Goal: Check status: Check status

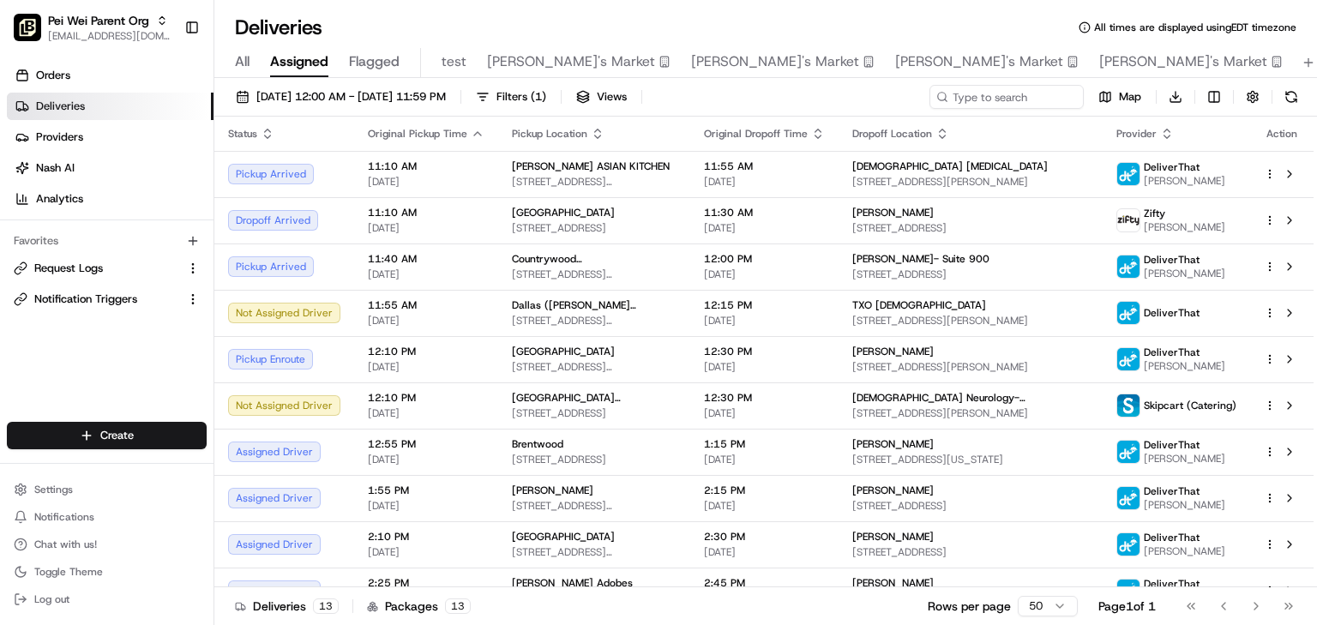
click at [774, 17] on div "Deliveries All times are displayed using EDT timezone" at bounding box center [765, 27] width 1103 height 27
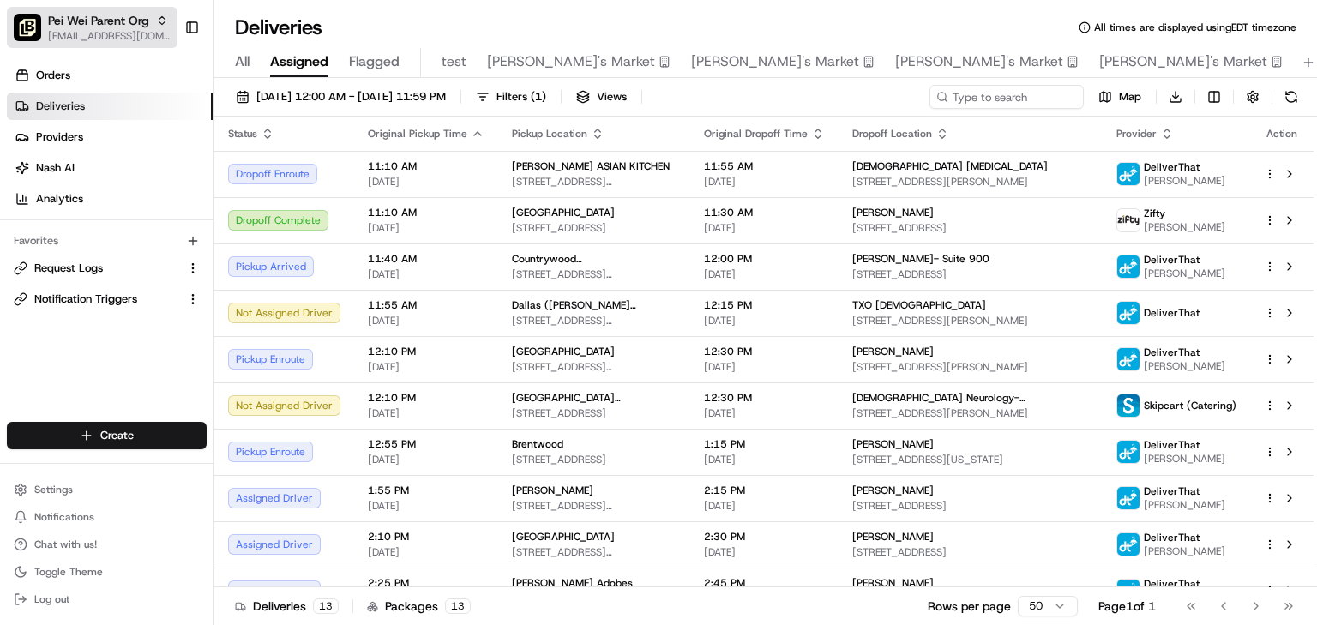
click at [99, 22] on span "Pei Wei Parent Org" at bounding box center [98, 20] width 101 height 17
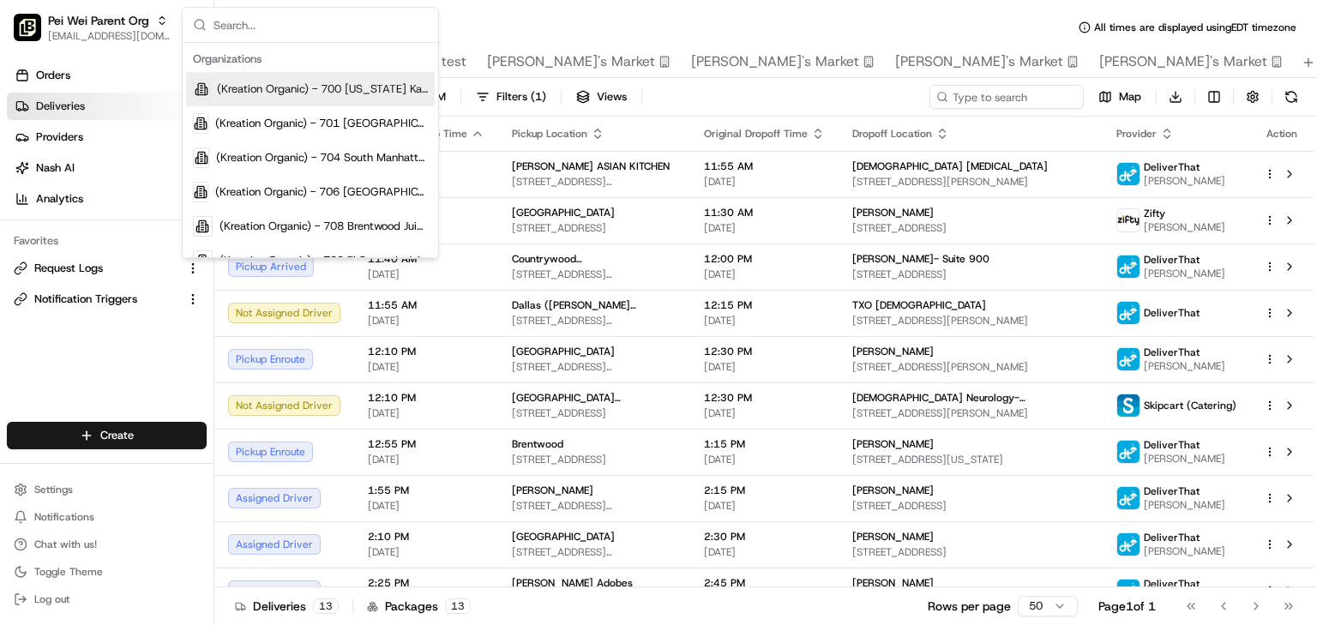
click at [304, 30] on input "text" at bounding box center [321, 25] width 214 height 34
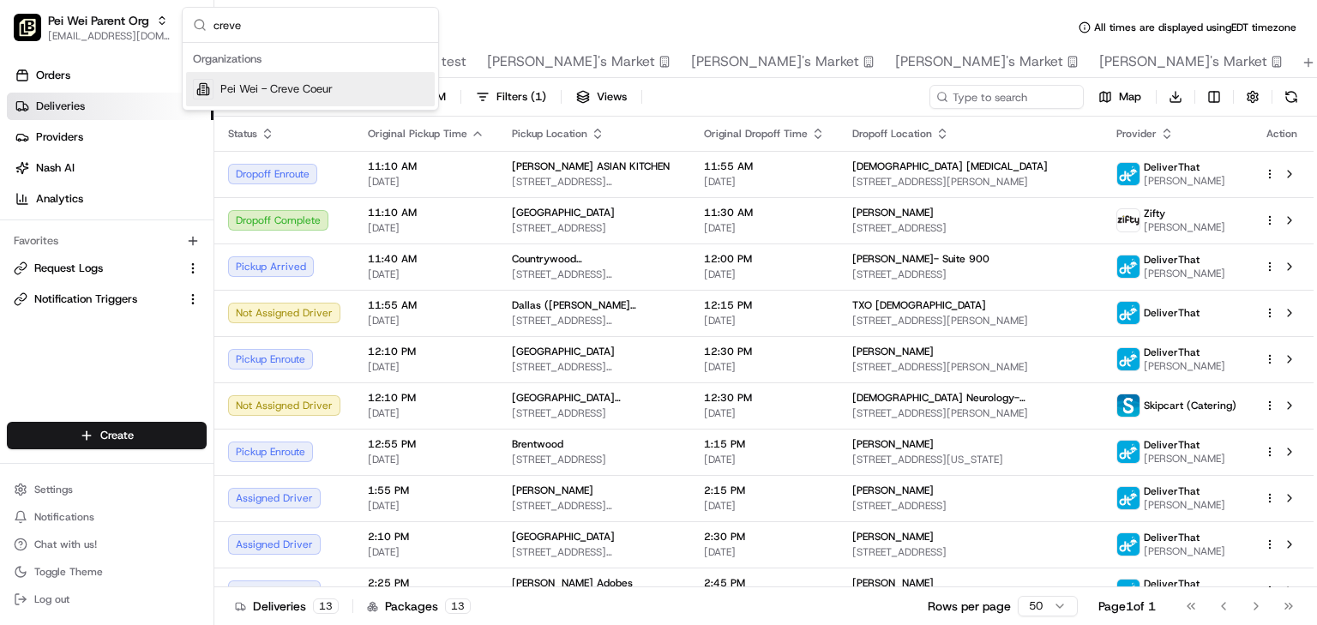
type input "creve"
click at [291, 89] on span "Pei Wei - Creve Coeur" at bounding box center [276, 88] width 112 height 15
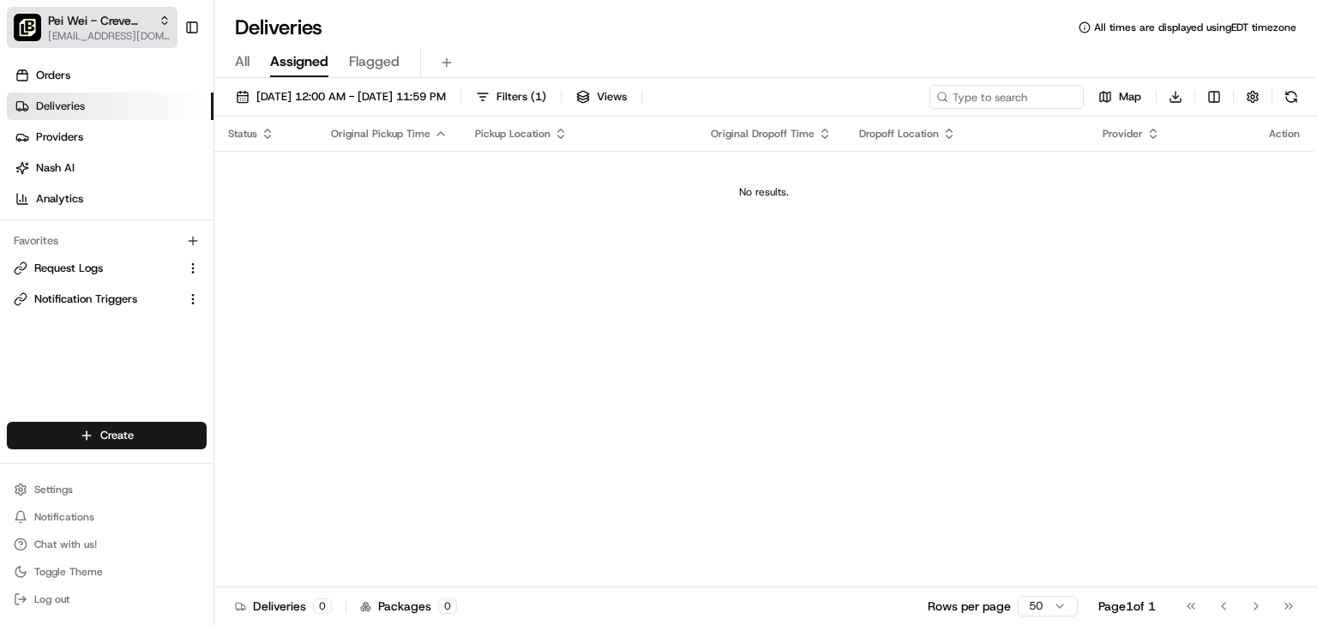
click at [85, 26] on span "Pei Wei - Creve Coeur" at bounding box center [100, 20] width 104 height 17
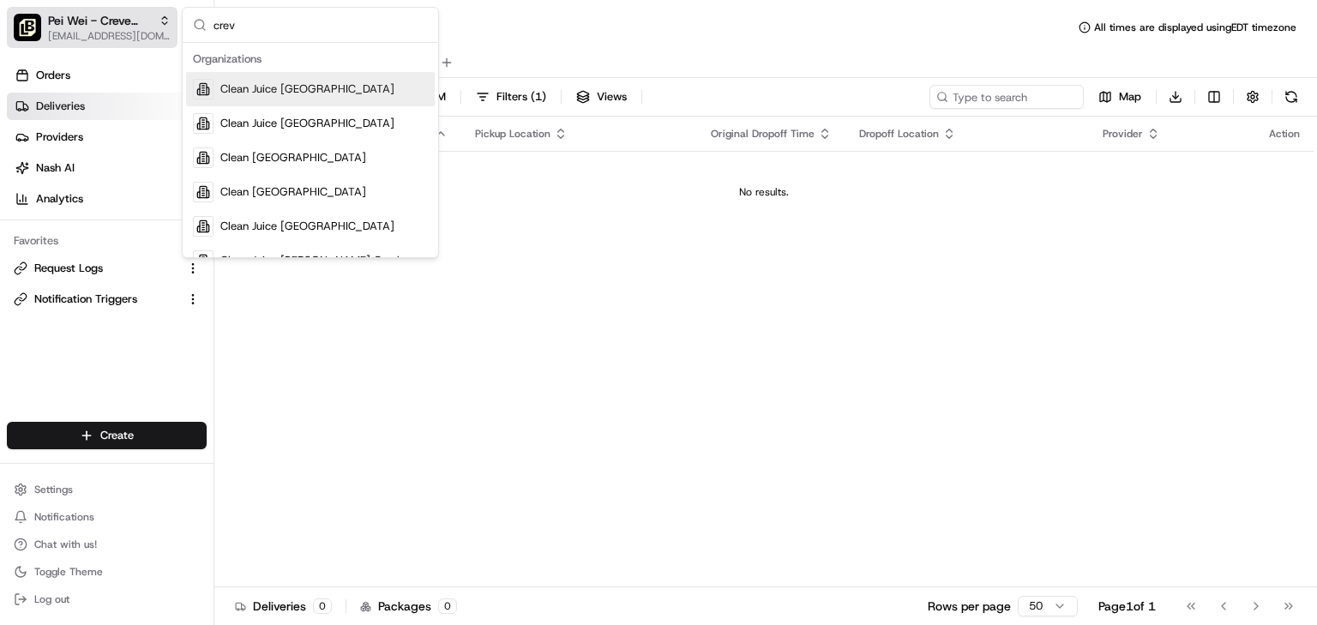
type input "creve"
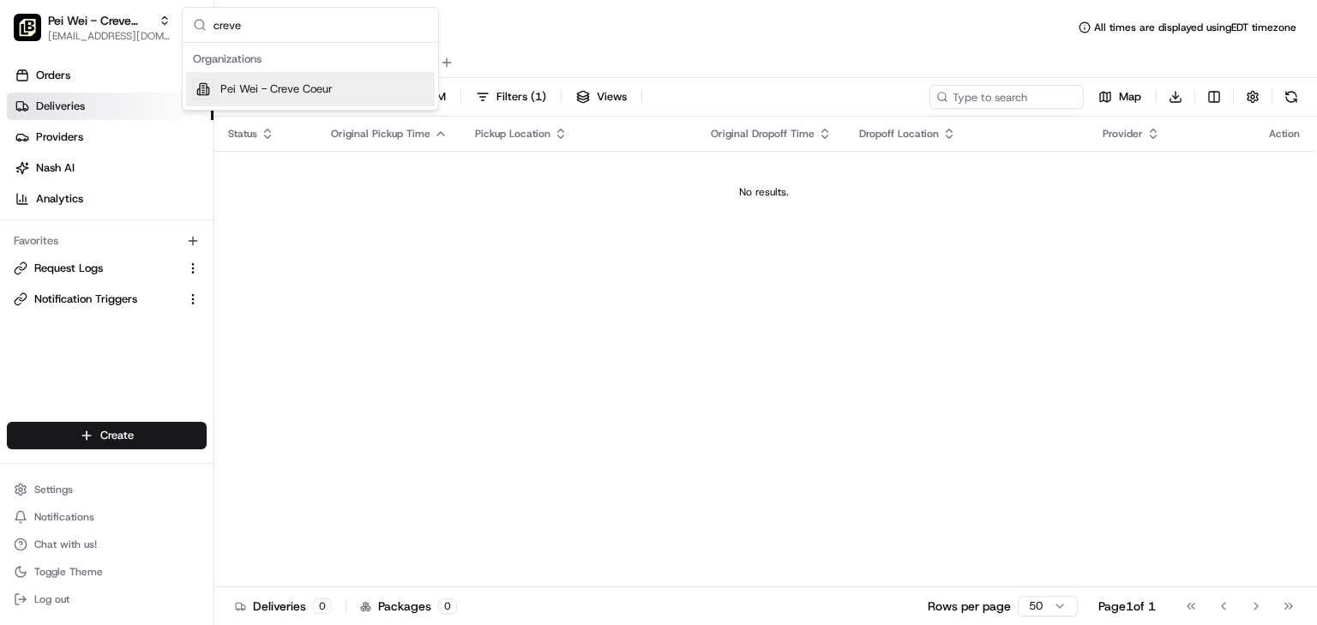
click at [792, 66] on div "All Assigned Flagged" at bounding box center [765, 63] width 1103 height 30
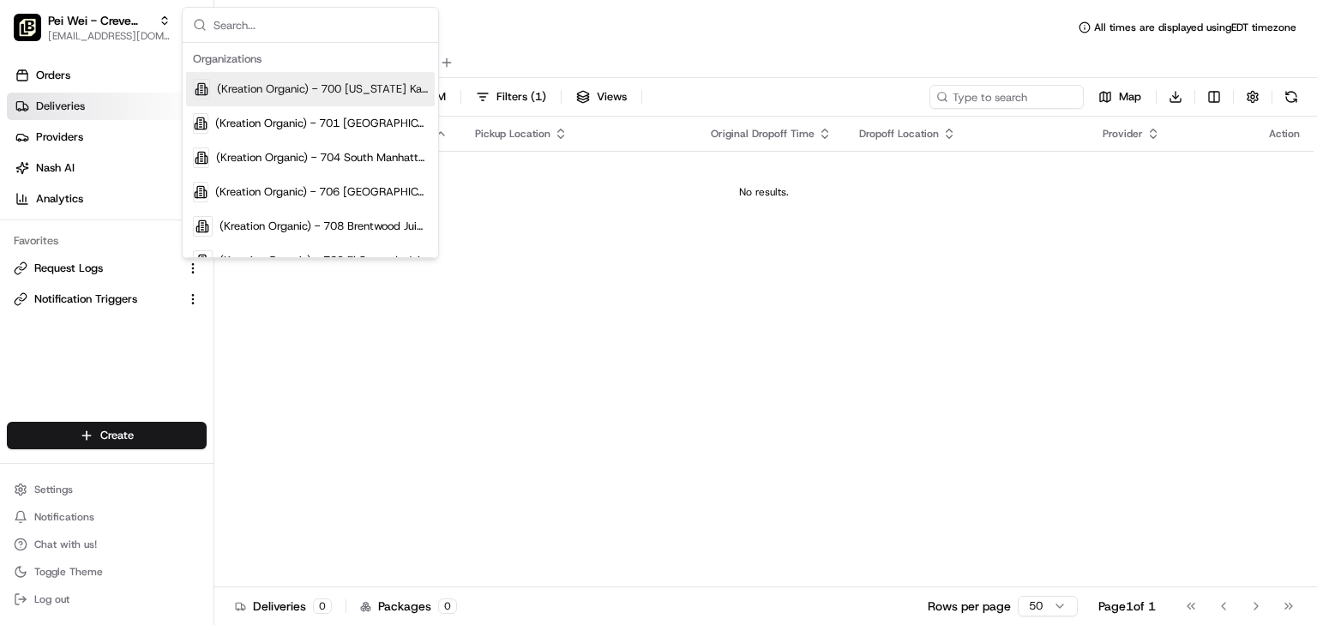
scroll to position [17035, 0]
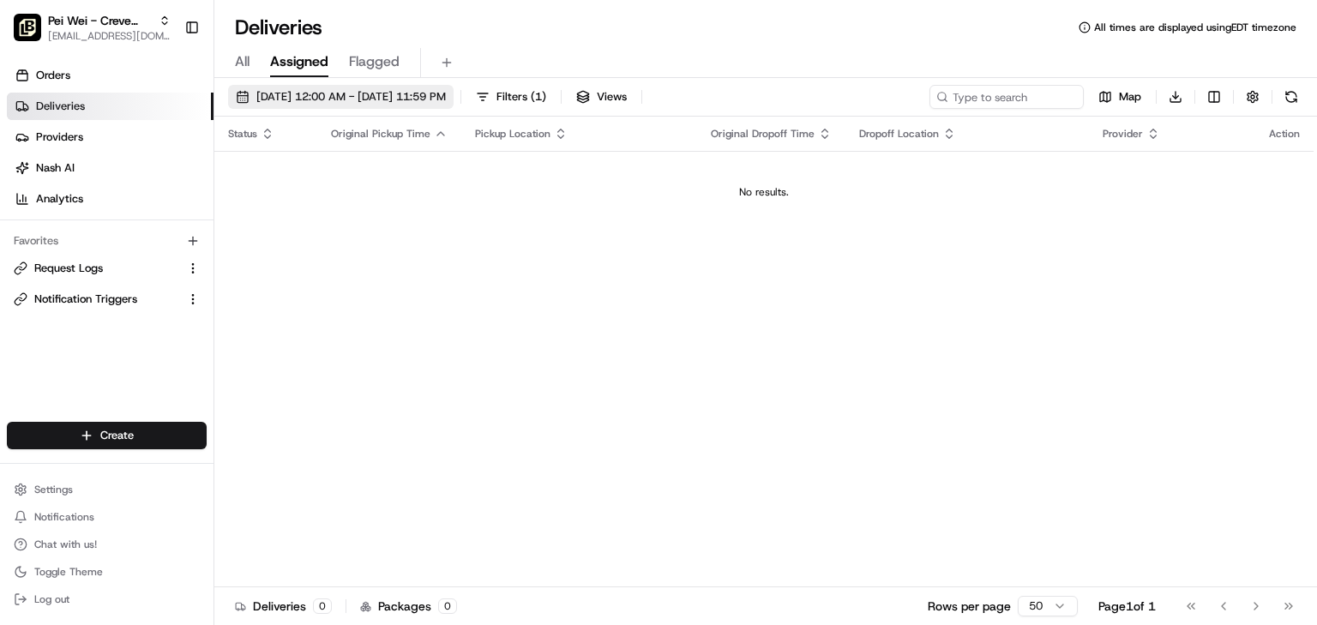
click at [399, 87] on button "[DATE] 12:00 AM - [DATE] 11:59 PM" at bounding box center [341, 97] width 226 height 24
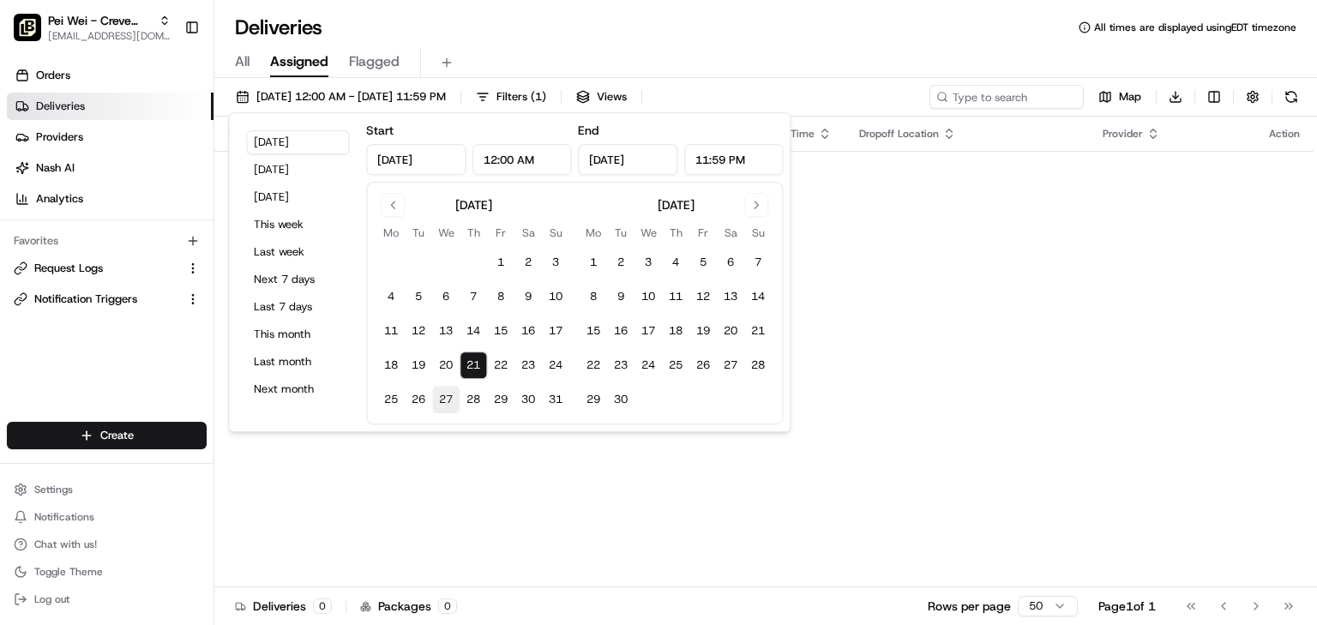
click at [439, 398] on button "27" at bounding box center [445, 399] width 27 height 27
type input "[DATE]"
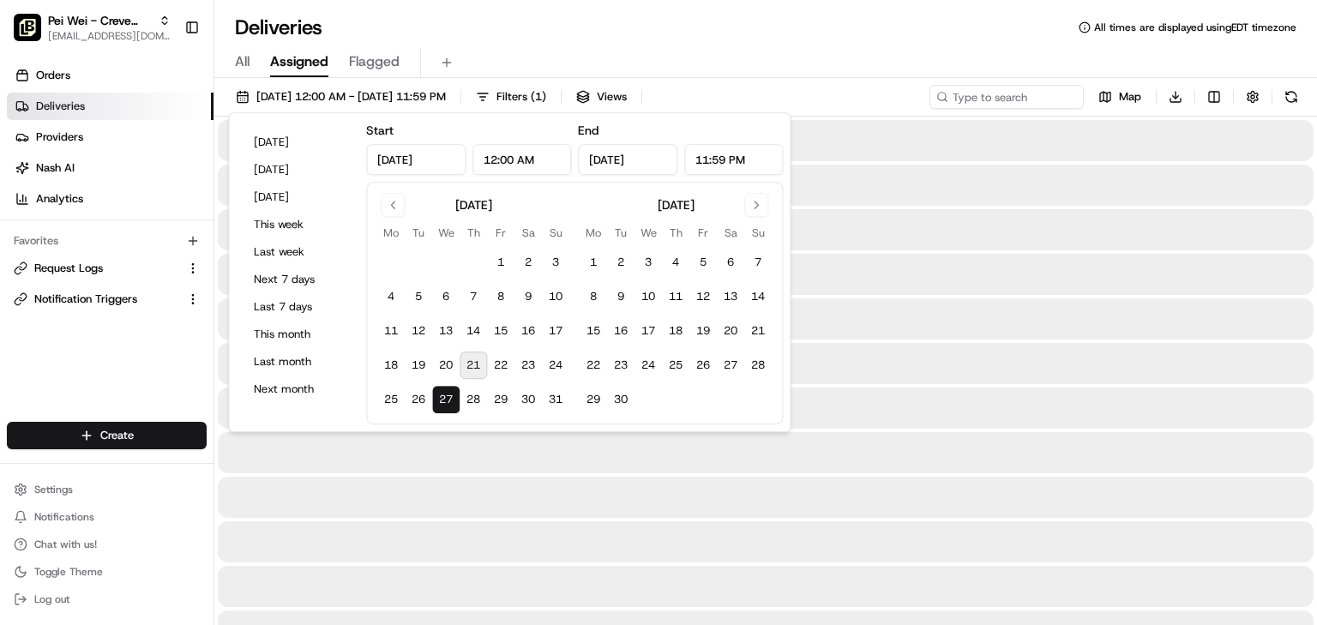
click at [479, 364] on button "21" at bounding box center [473, 365] width 27 height 27
type input "[DATE]"
click at [961, 22] on div "Deliveries All times are displayed using EDT timezone" at bounding box center [765, 27] width 1103 height 27
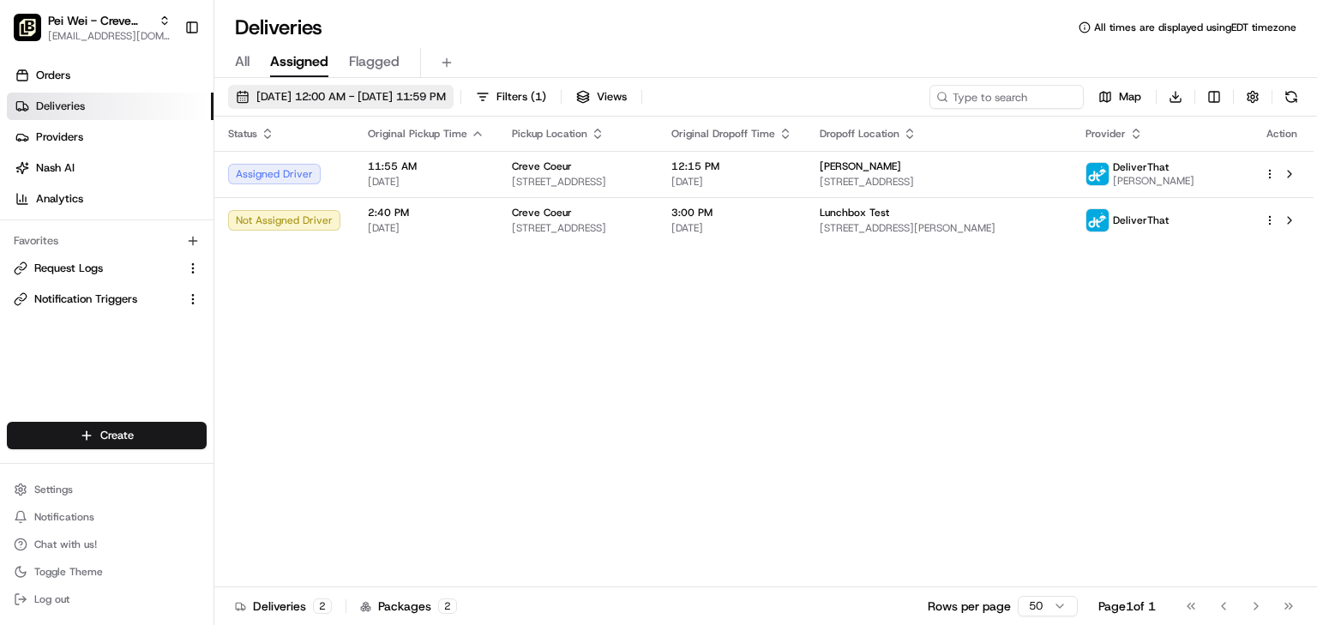
click at [368, 99] on span "[DATE] 12:00 AM - [DATE] 11:59 PM" at bounding box center [351, 96] width 190 height 15
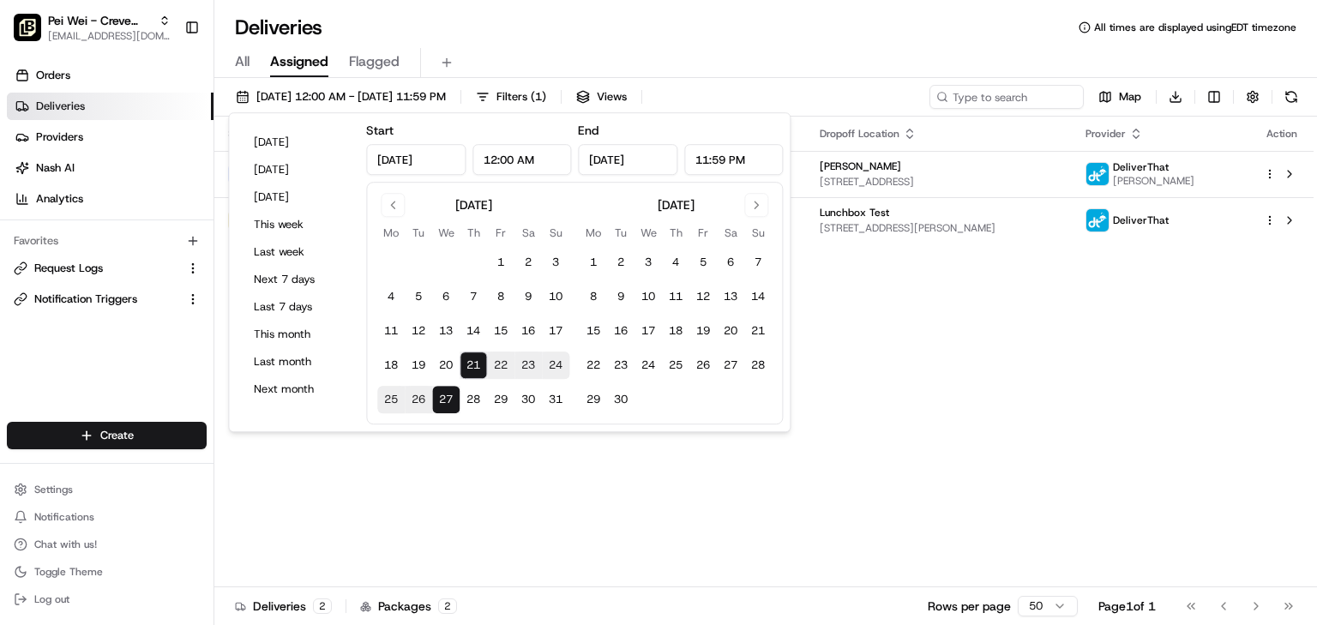
click at [469, 359] on button "21" at bounding box center [473, 365] width 27 height 27
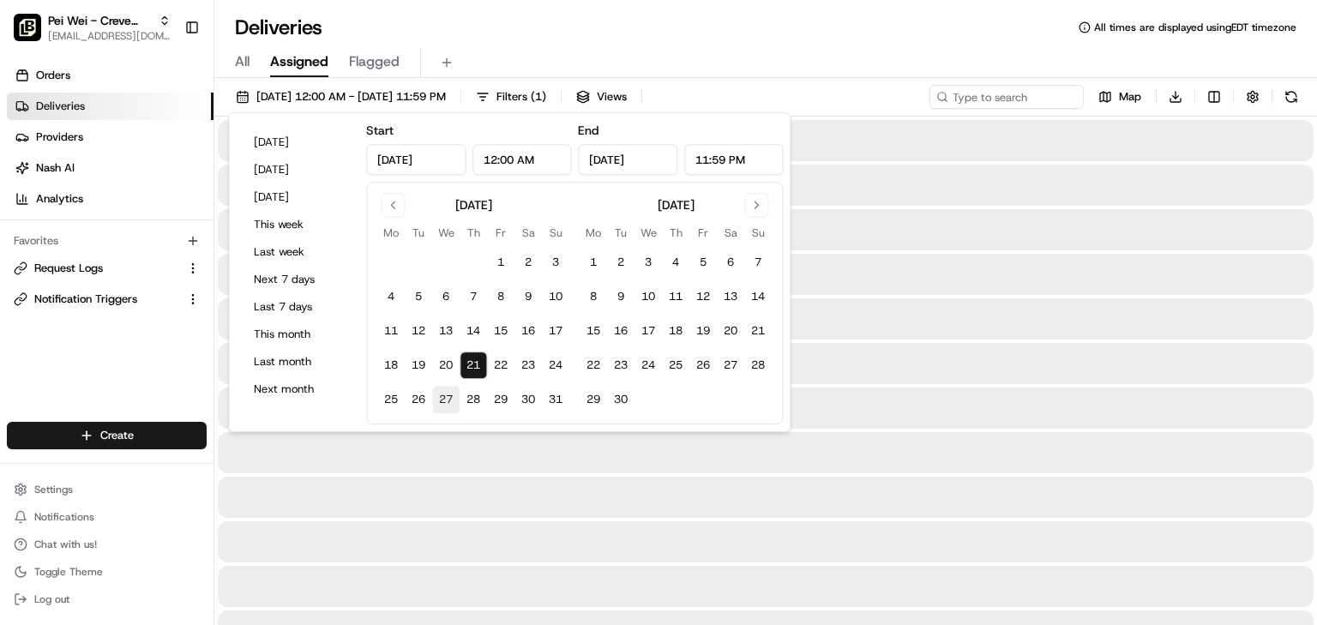
click at [449, 396] on button "27" at bounding box center [445, 399] width 27 height 27
type input "[DATE]"
click at [767, 24] on div "Deliveries All times are displayed using EDT timezone" at bounding box center [765, 27] width 1103 height 27
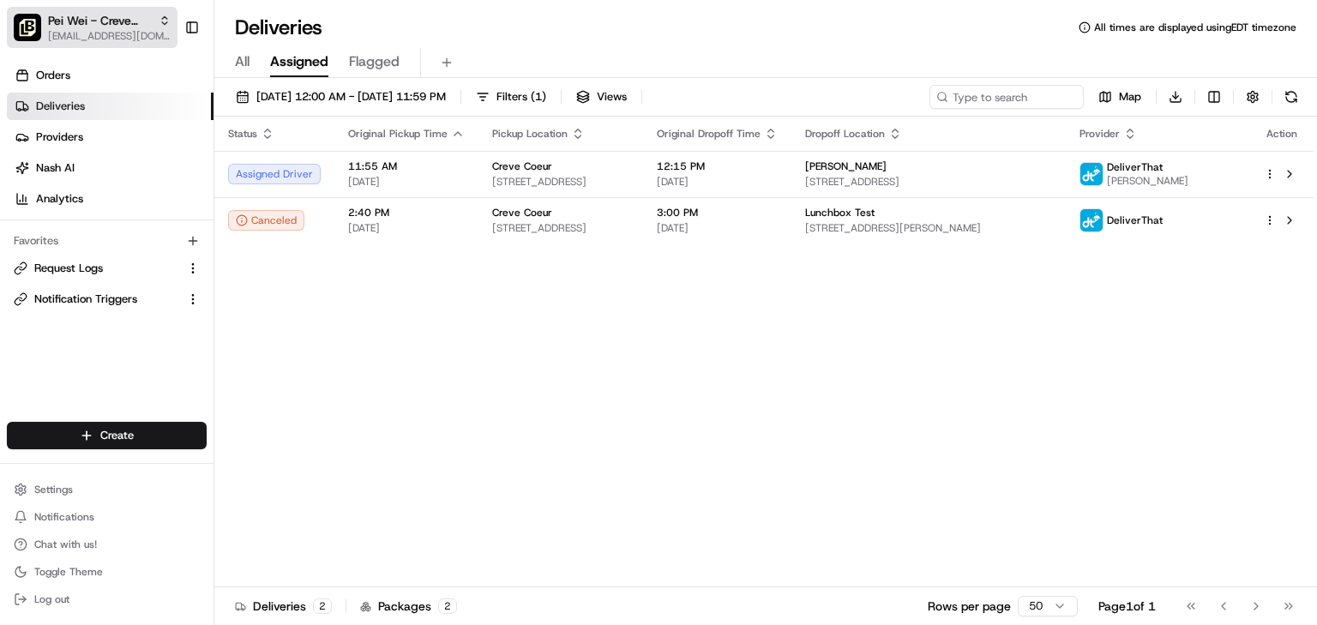
click at [85, 35] on span "[EMAIL_ADDRESS][DOMAIN_NAME]" at bounding box center [109, 36] width 123 height 14
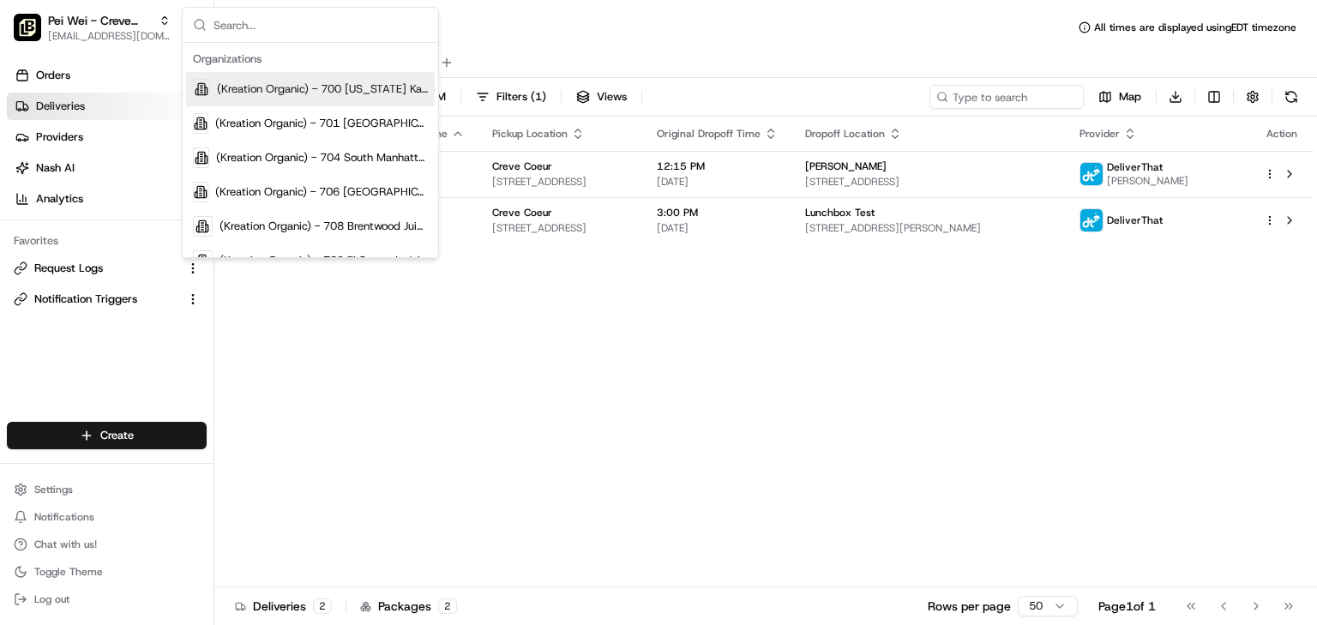
click at [283, 32] on input "text" at bounding box center [321, 25] width 214 height 34
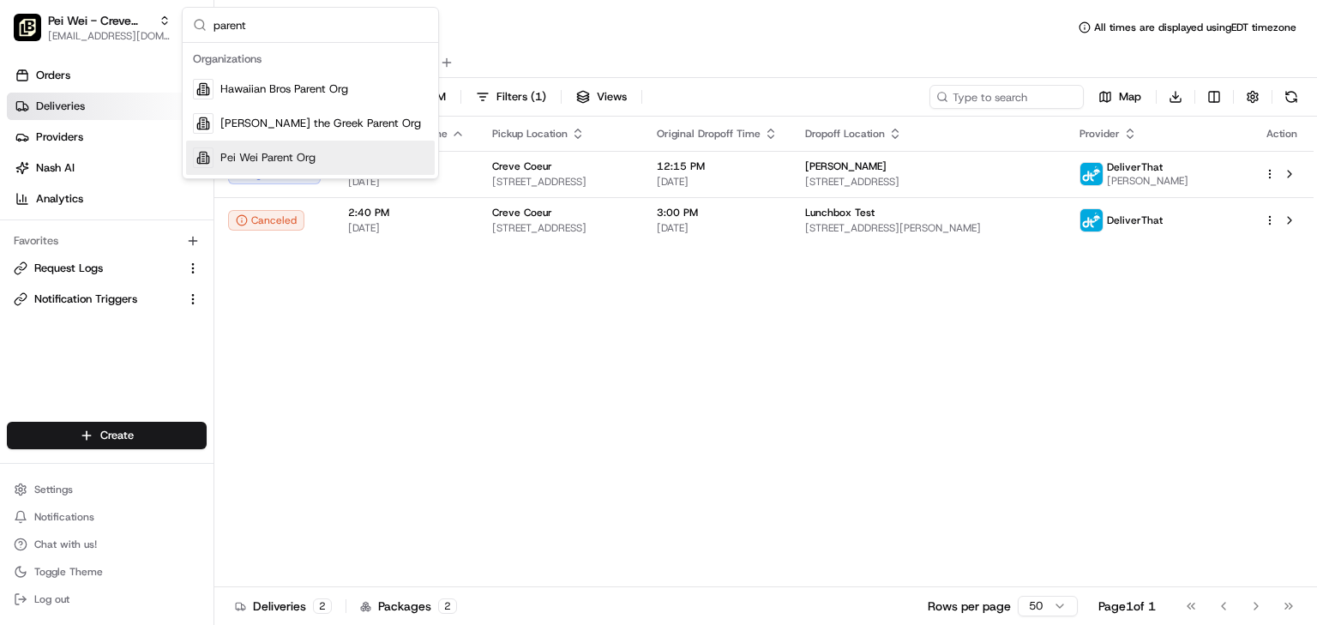
type input "parent"
click at [309, 159] on span "Pei Wei Parent Org" at bounding box center [267, 157] width 95 height 15
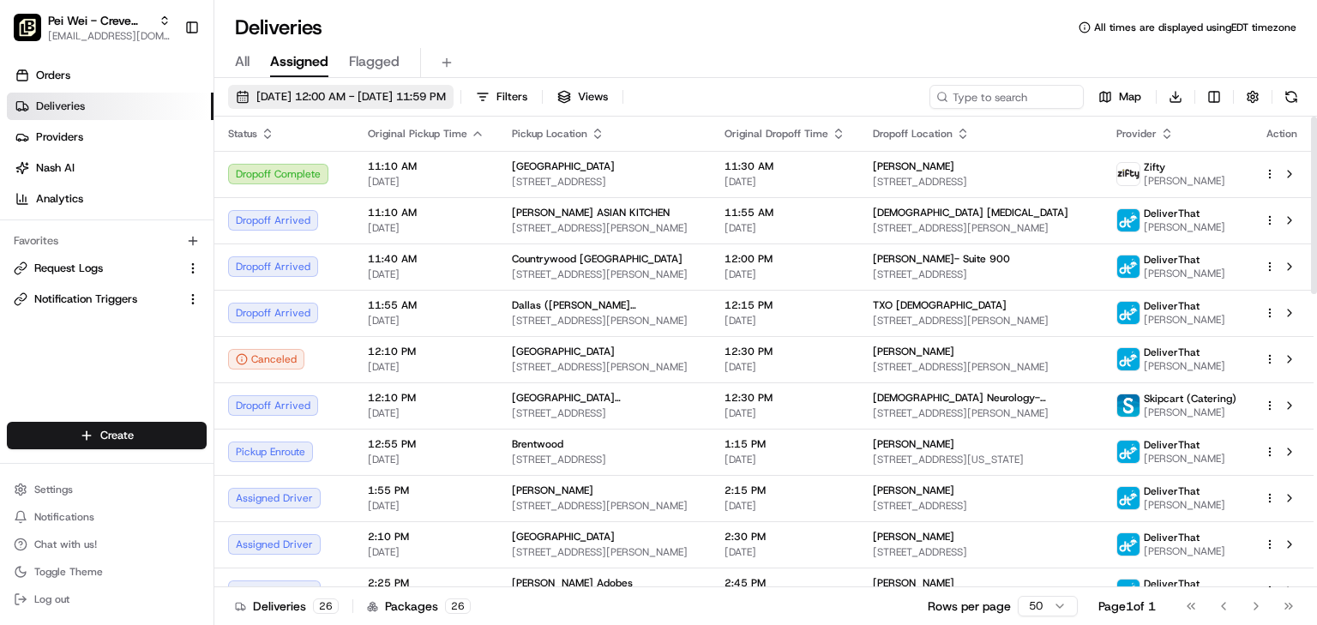
click at [356, 87] on button "[DATE] 12:00 AM - [DATE] 11:59 PM" at bounding box center [341, 97] width 226 height 24
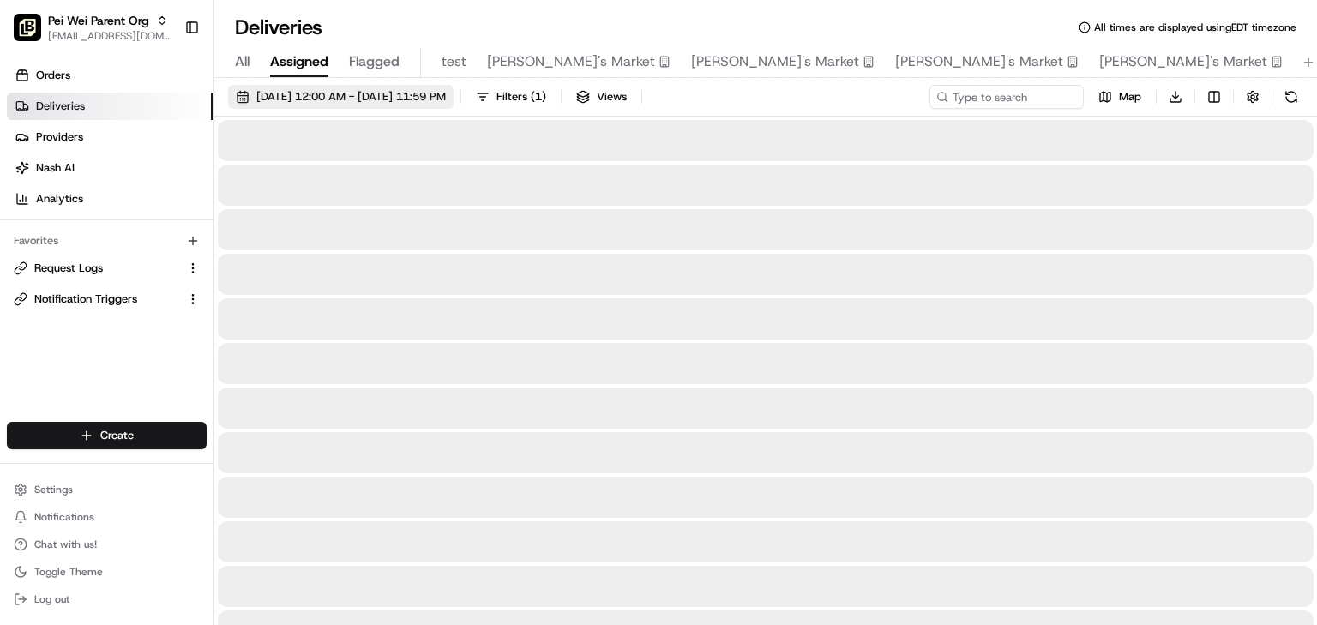
click at [381, 97] on span "[DATE] 12:00 AM - [DATE] 11:59 PM" at bounding box center [351, 96] width 190 height 15
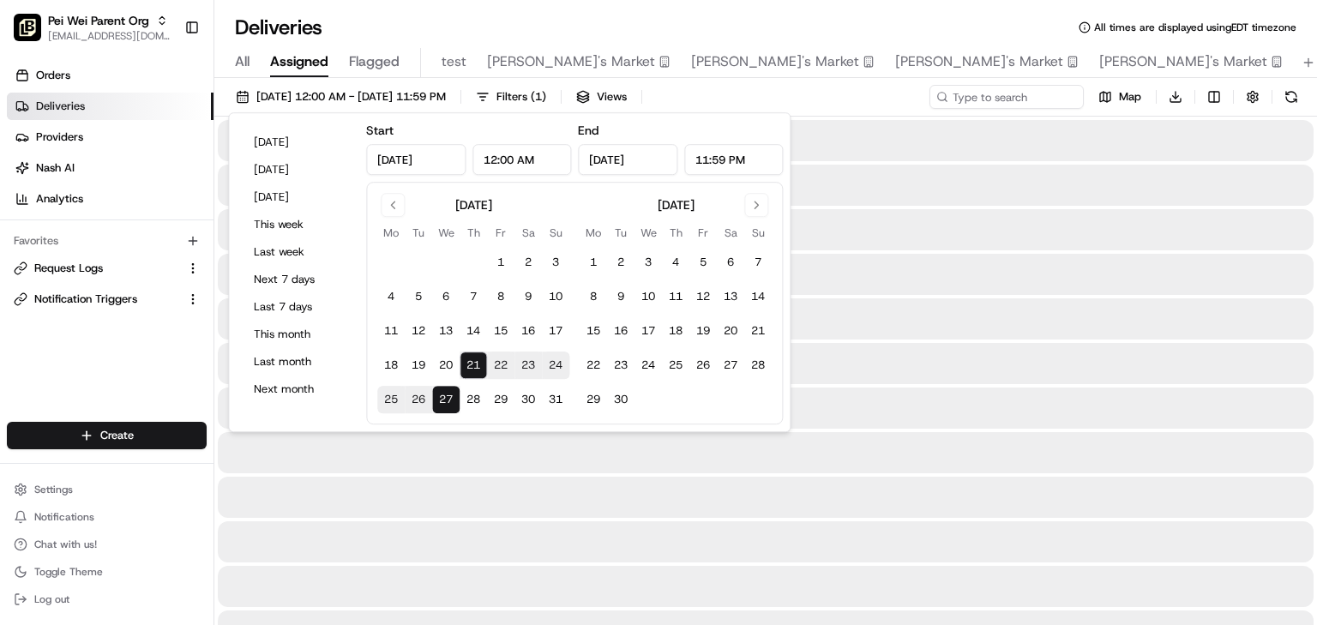
click at [468, 360] on button "21" at bounding box center [473, 365] width 27 height 27
type input "[DATE]"
click at [468, 360] on button "21" at bounding box center [473, 365] width 27 height 27
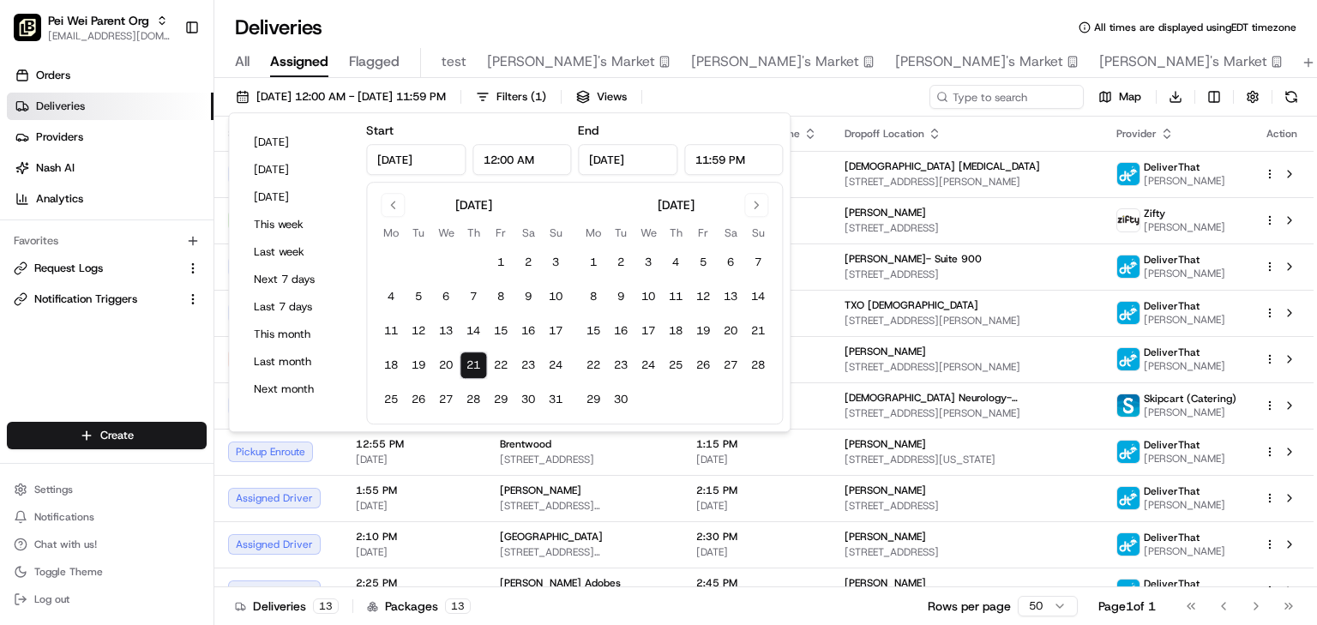
click at [988, 11] on div "Deliveries All times are displayed using EDT timezone All Assigned Flagged test…" at bounding box center [765, 312] width 1103 height 625
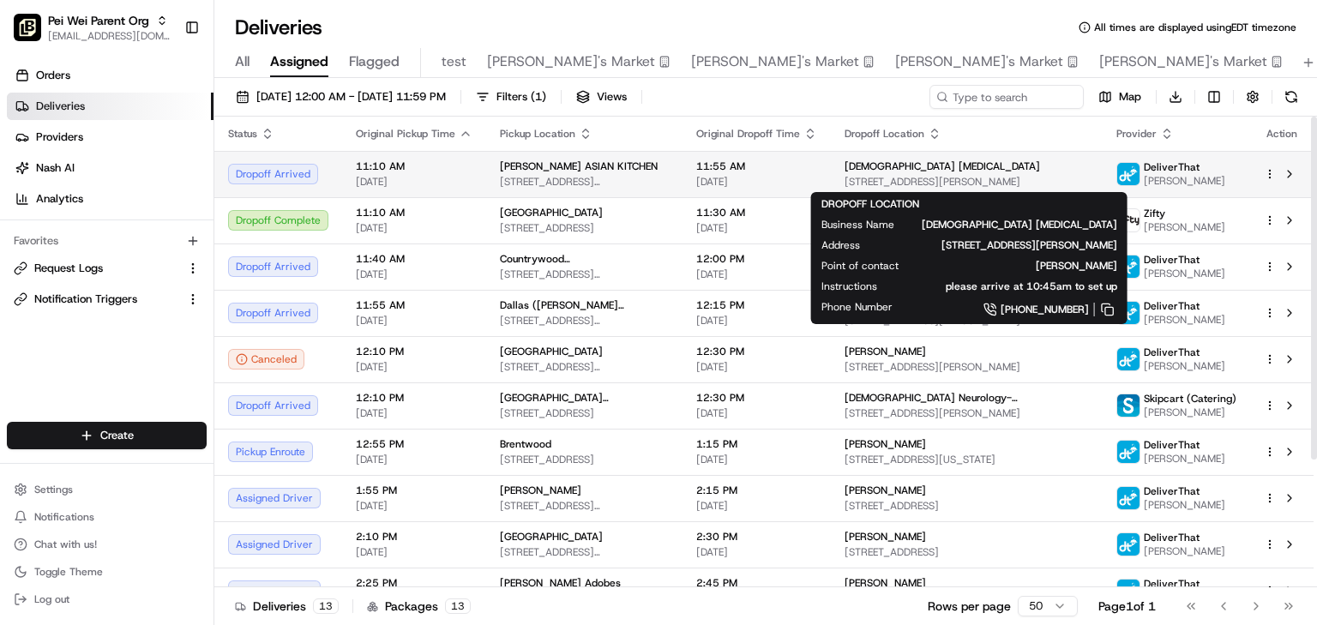
click at [996, 168] on div "[DEMOGRAPHIC_DATA] [MEDICAL_DATA]" at bounding box center [967, 167] width 245 height 14
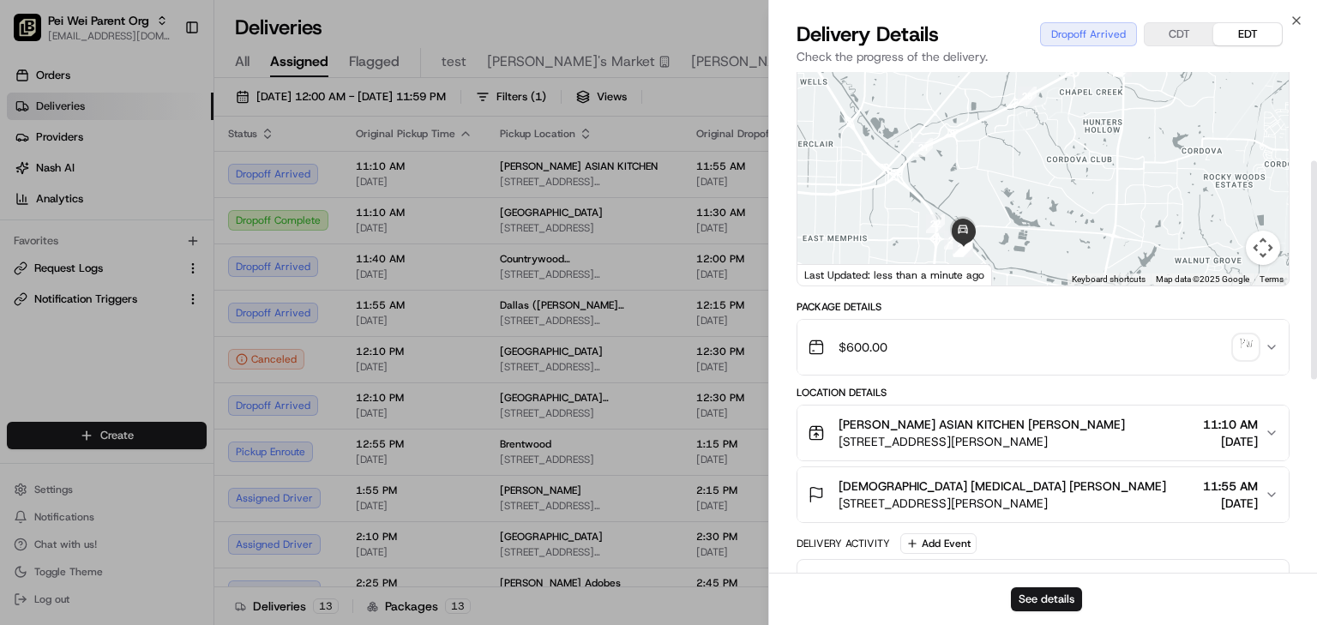
scroll to position [206, 0]
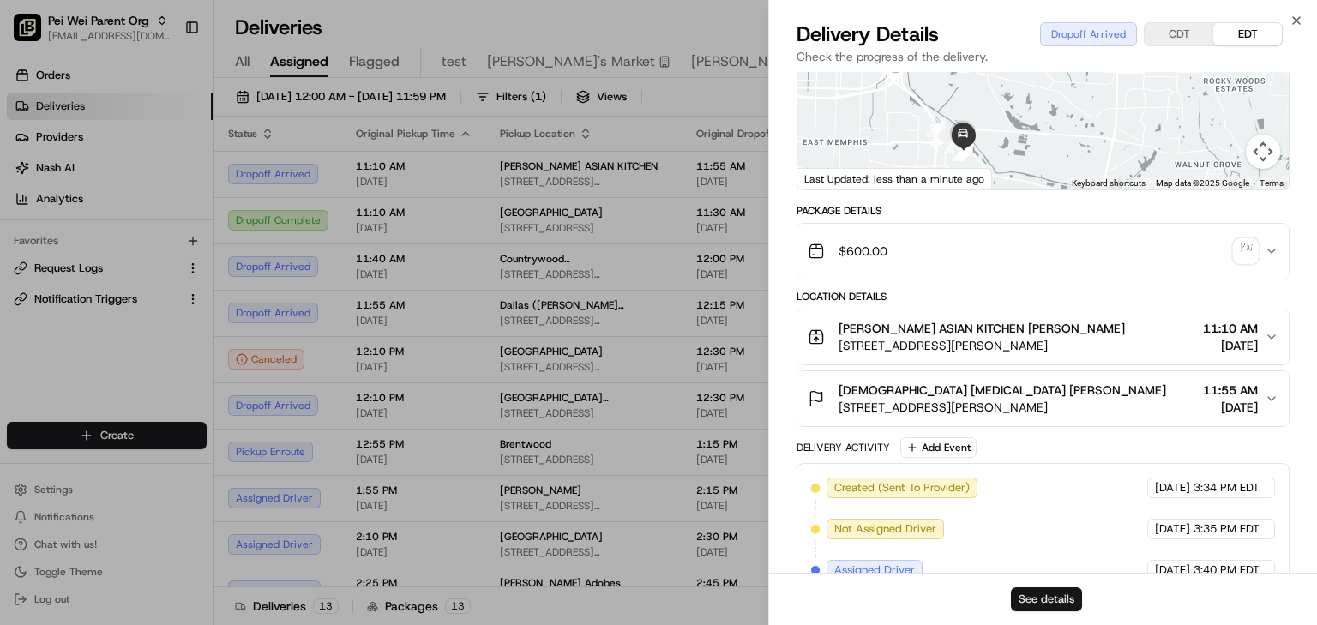
click at [1048, 600] on button "See details" at bounding box center [1046, 599] width 71 height 24
